Goal: Task Accomplishment & Management: Use online tool/utility

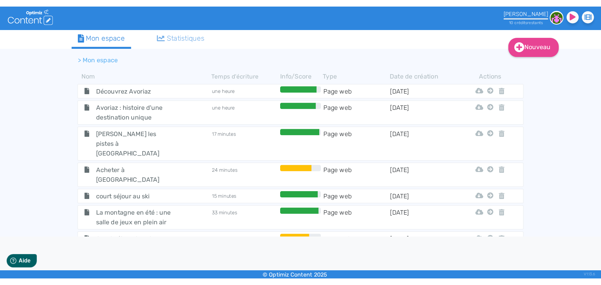
scroll to position [1115, 0]
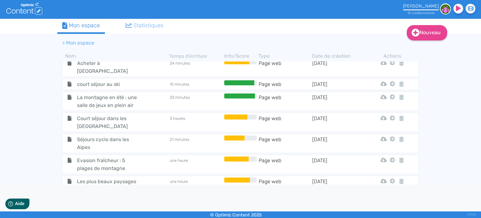
click at [106, 206] on span "10 chalets avec jacuzzi privatif et vue imprenable" at bounding box center [107, 214] width 70 height 16
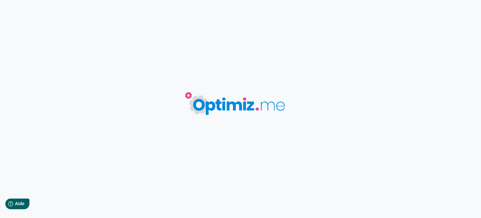
type input "10 chalets avec jacuzzi privatif et vue imprenable"
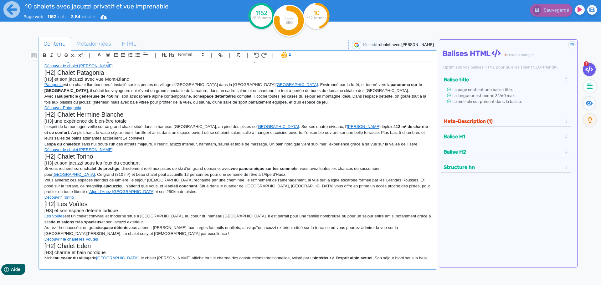
scroll to position [63, 0]
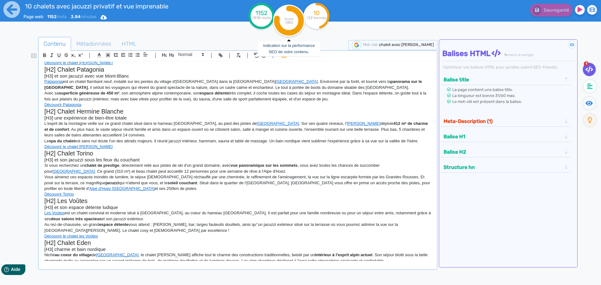
click at [289, 19] on tspan "Score" at bounding box center [289, 19] width 9 height 4
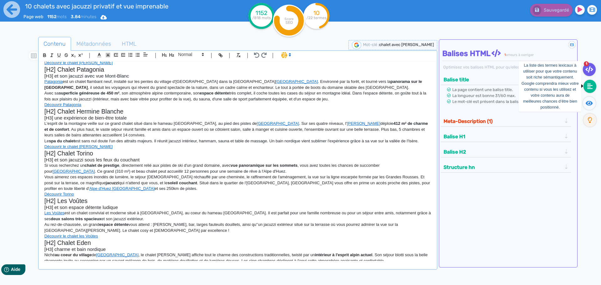
click at [481, 87] on icon at bounding box center [590, 86] width 6 height 6
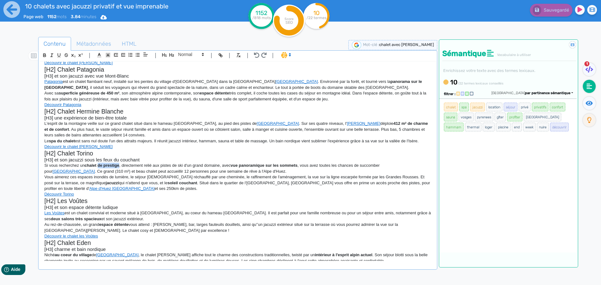
drag, startPoint x: 98, startPoint y: 166, endPoint x: 119, endPoint y: 165, distance: 21.0
click at [119, 165] on strong "chalet de prestige" at bounding box center [102, 165] width 35 height 5
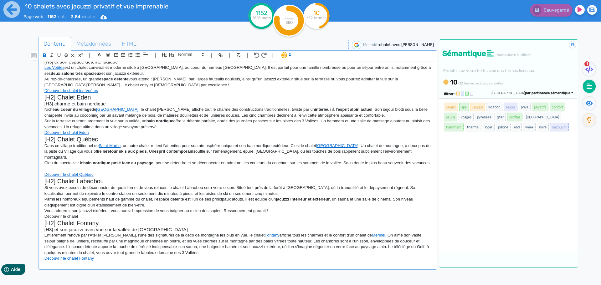
scroll to position [219, 0]
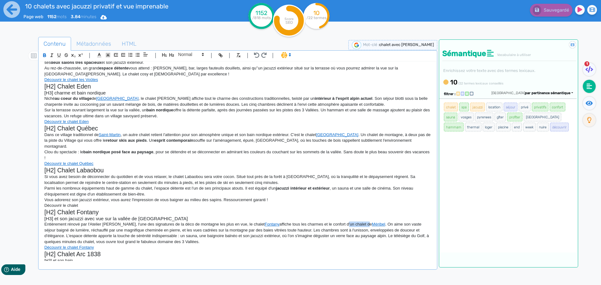
drag, startPoint x: 337, startPoint y: 218, endPoint x: 358, endPoint y: 218, distance: 20.7
click at [358, 217] on p "Entièrement rénové par l'Atelier [PERSON_NAME], l'une des signatures de la déco…" at bounding box center [237, 233] width 387 height 23
click at [85, 217] on p "[H3] et son bain" at bounding box center [237, 261] width 387 height 6
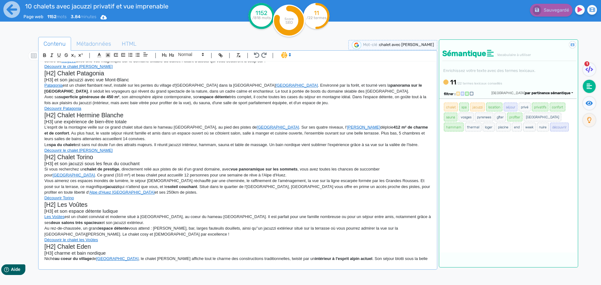
scroll to position [63, 0]
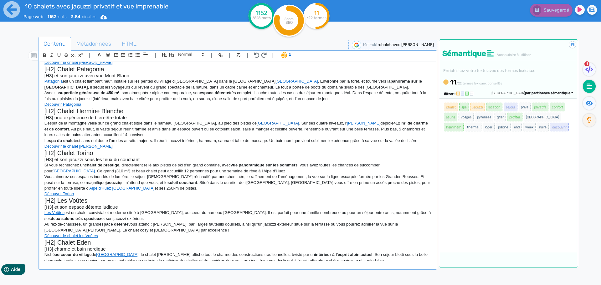
click at [257, 125] on link "[GEOGRAPHIC_DATA]" at bounding box center [278, 123] width 42 height 5
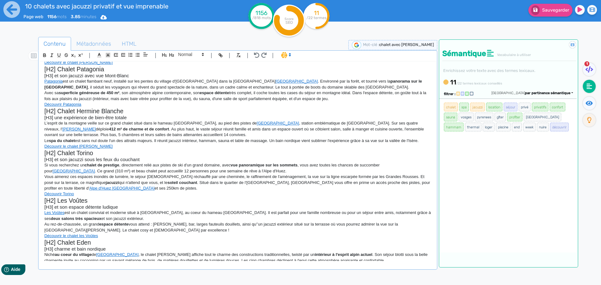
click at [340, 125] on p "L'esprit de la montagne veille sur ce [GEOGRAPHIC_DATA] situé dans le hameau [G…" at bounding box center [237, 129] width 387 height 17
click at [57, 140] on strong "spa du chalet" at bounding box center [62, 140] width 26 height 5
click at [69, 144] on p "Le spa privé du chalet est sans nul doute l'un des attraits majeurs. Il réunit …" at bounding box center [237, 141] width 387 height 6
drag, startPoint x: 126, startPoint y: 134, endPoint x: 171, endPoint y: 135, distance: 44.5
click at [171, 135] on p "L'esprit de la montagne veille sur ce [GEOGRAPHIC_DATA] situé dans le hameau [G…" at bounding box center [237, 129] width 387 height 17
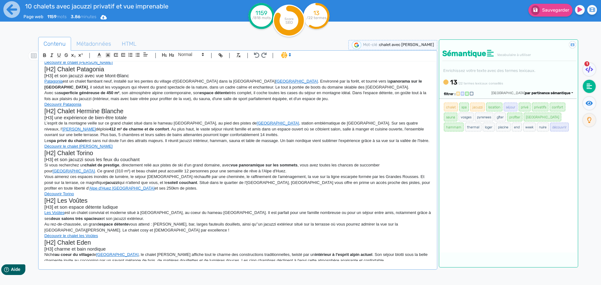
click at [79, 144] on p "Le spa privé du chalet est sans nul doute l'un des attraits majeurs. Il réunit …" at bounding box center [237, 141] width 387 height 6
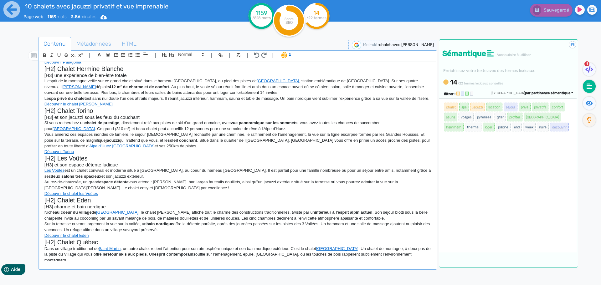
scroll to position [126, 0]
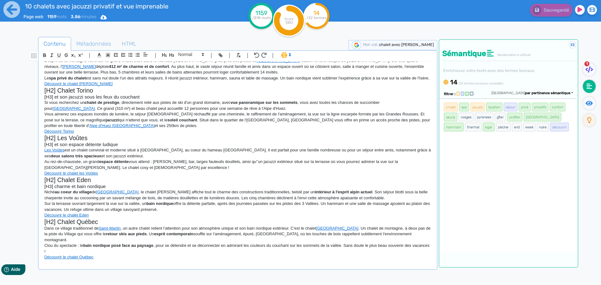
click at [141, 213] on p "Sur la terrasse ouvrant largement la vue sur la vallée, un bain nordique offre …" at bounding box center [237, 207] width 387 height 12
click at [177, 213] on p "Sur la terrasse ouvrant largement la vue sur la vallée, un bain nordique offre …" at bounding box center [237, 207] width 387 height 12
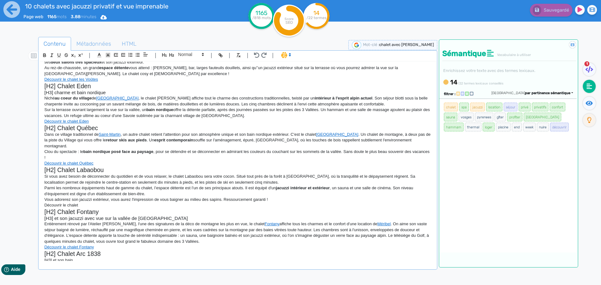
scroll to position [225, 0]
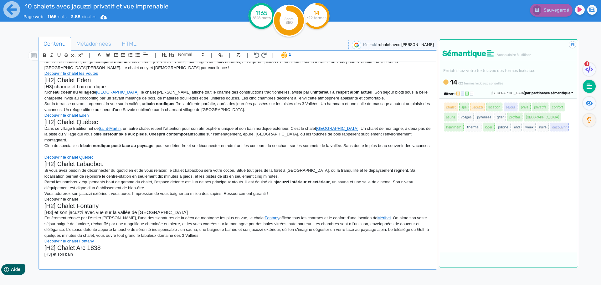
click at [80, 217] on p "[H3] et son bain" at bounding box center [237, 255] width 387 height 6
